Goal: Find specific page/section: Find specific page/section

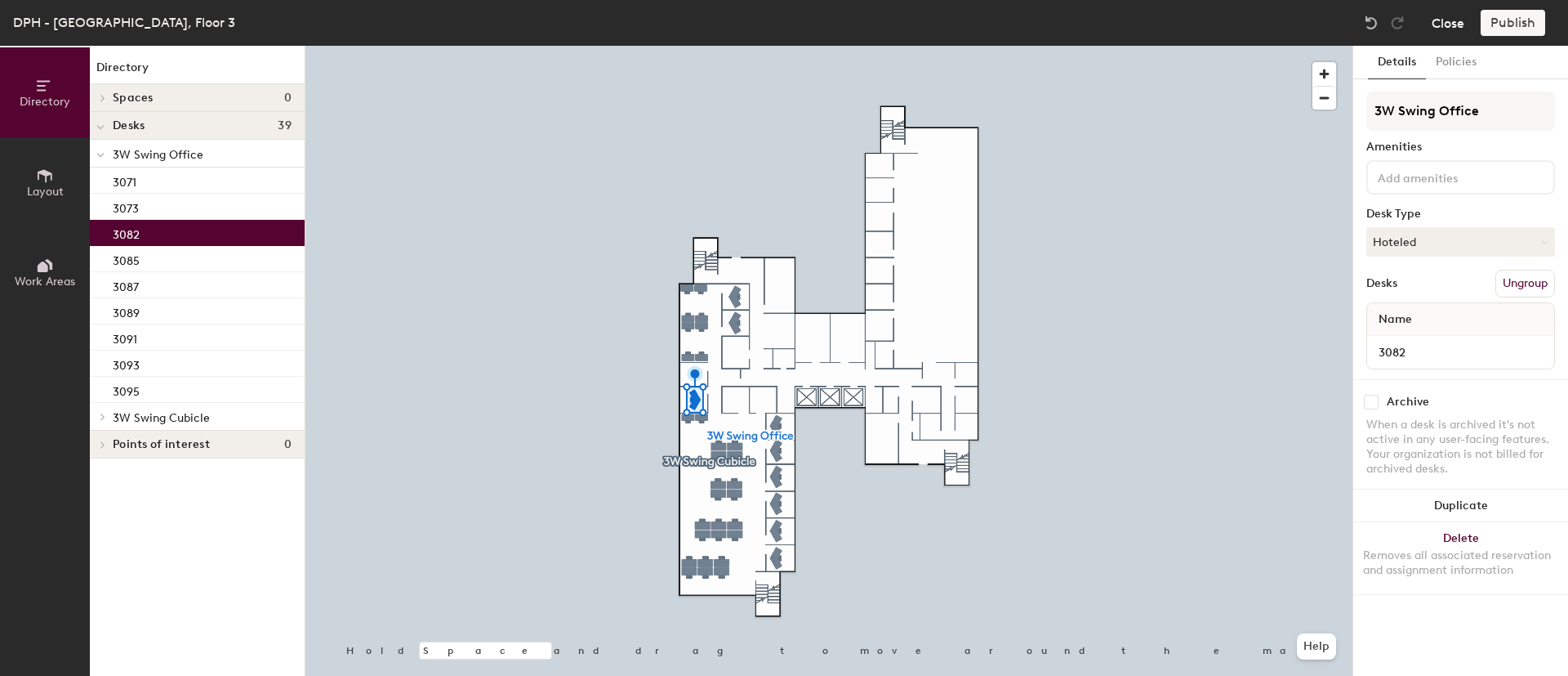
click at [1441, 27] on button "Close" at bounding box center [1448, 23] width 33 height 26
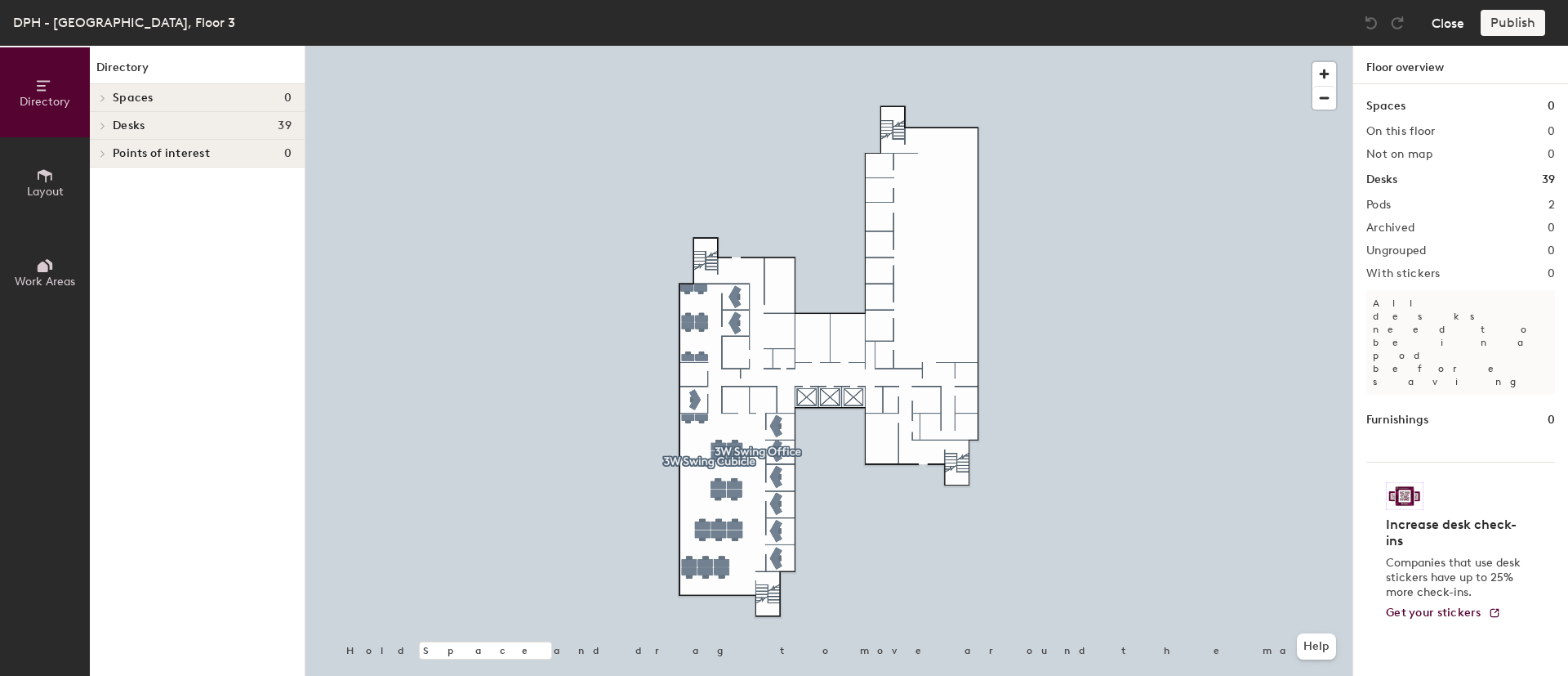
click at [1451, 26] on button "Close" at bounding box center [1448, 23] width 33 height 26
